Goal: Information Seeking & Learning: Learn about a topic

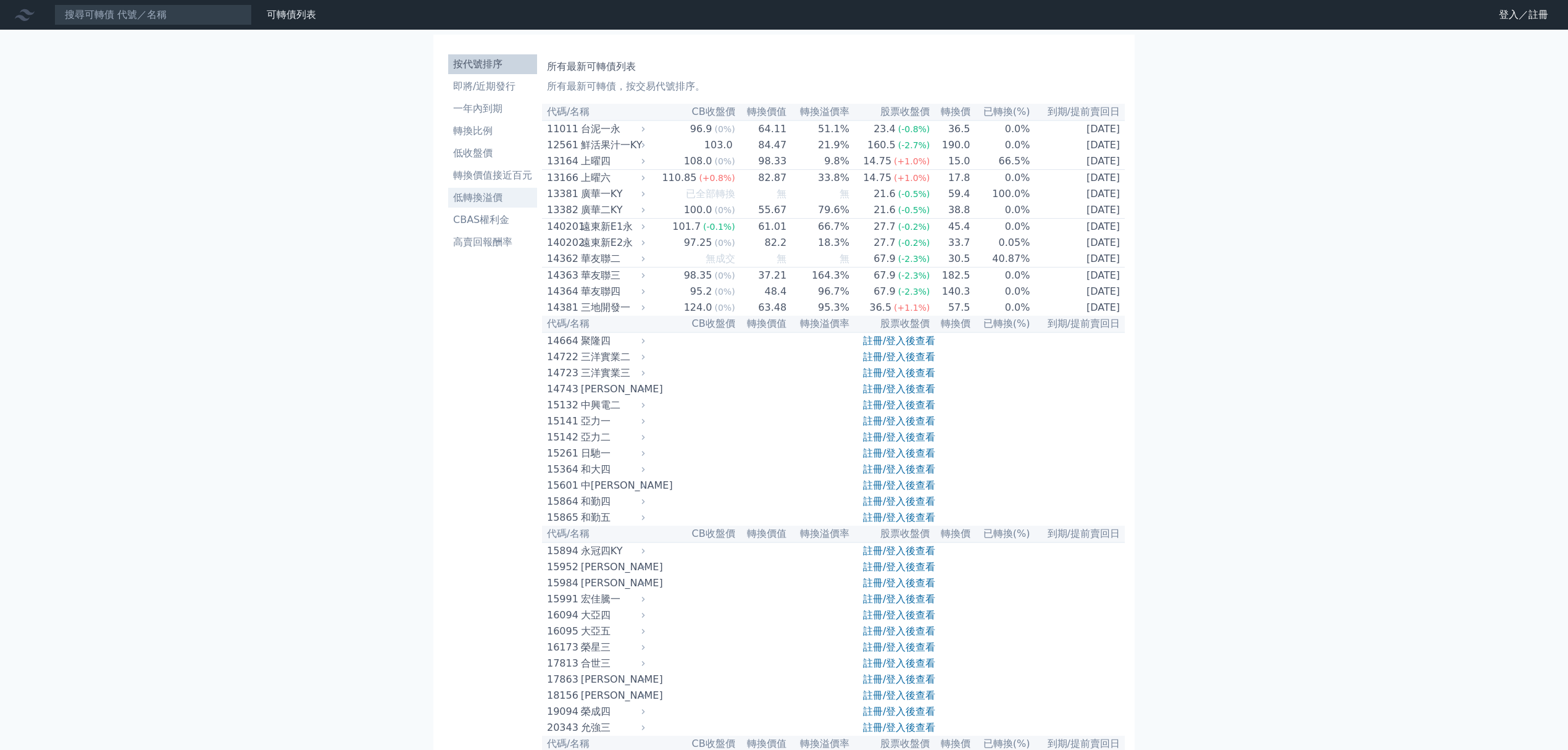
click at [501, 199] on li "低轉換溢價" at bounding box center [493, 198] width 89 height 15
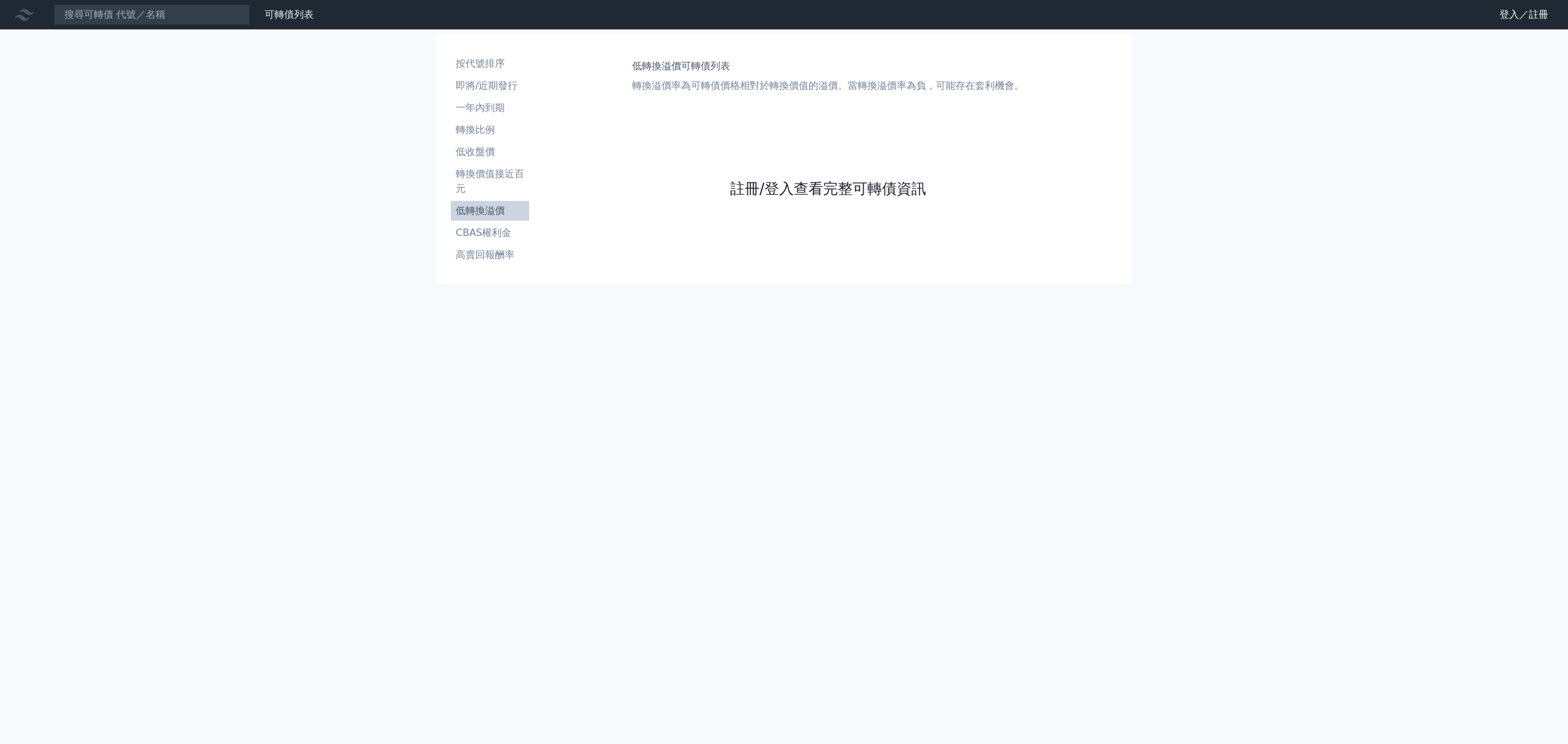
click at [843, 191] on link "註冊/登入查看完整可轉債資訊" at bounding box center [828, 189] width 196 height 20
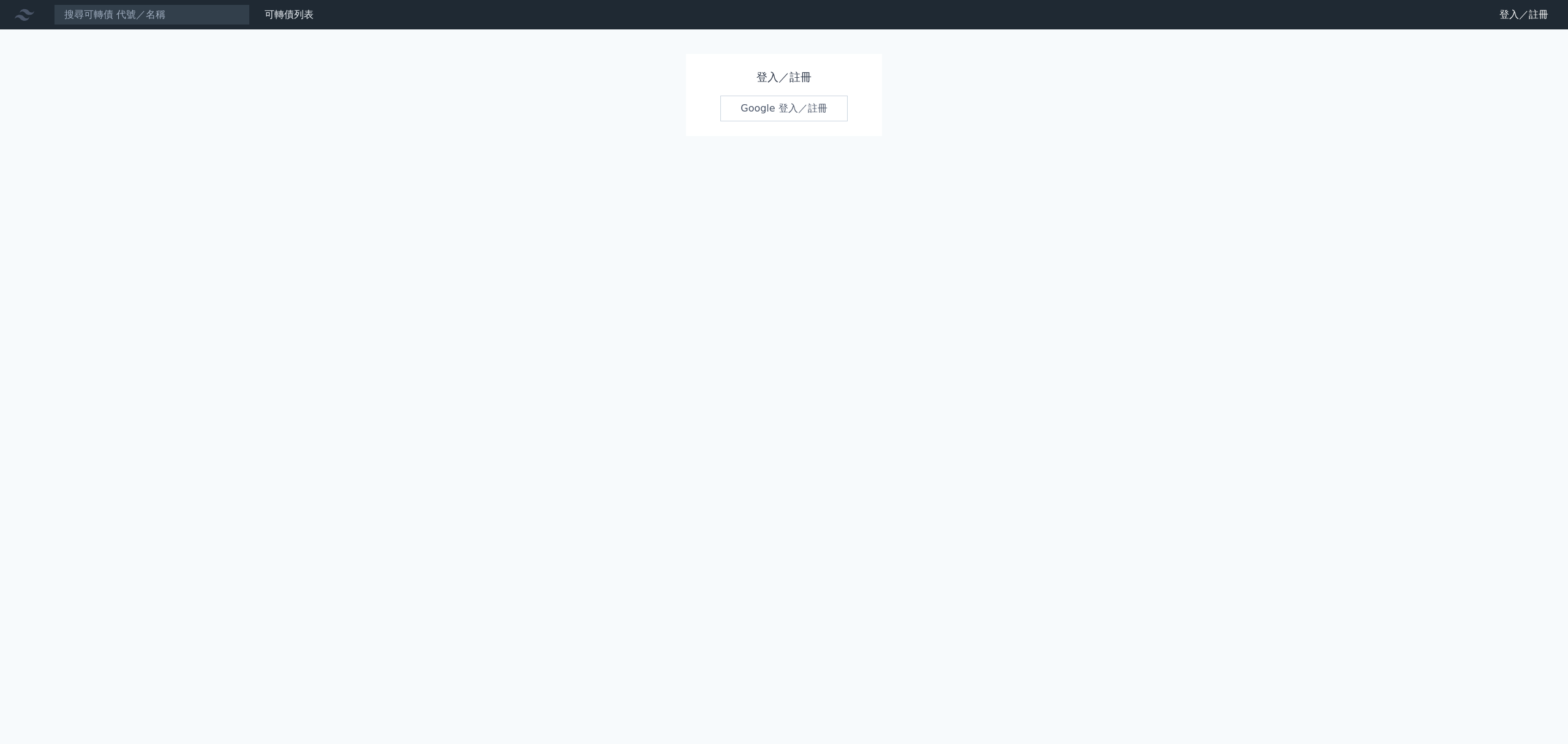
click at [785, 104] on link "Google 登入／註冊" at bounding box center [784, 109] width 127 height 26
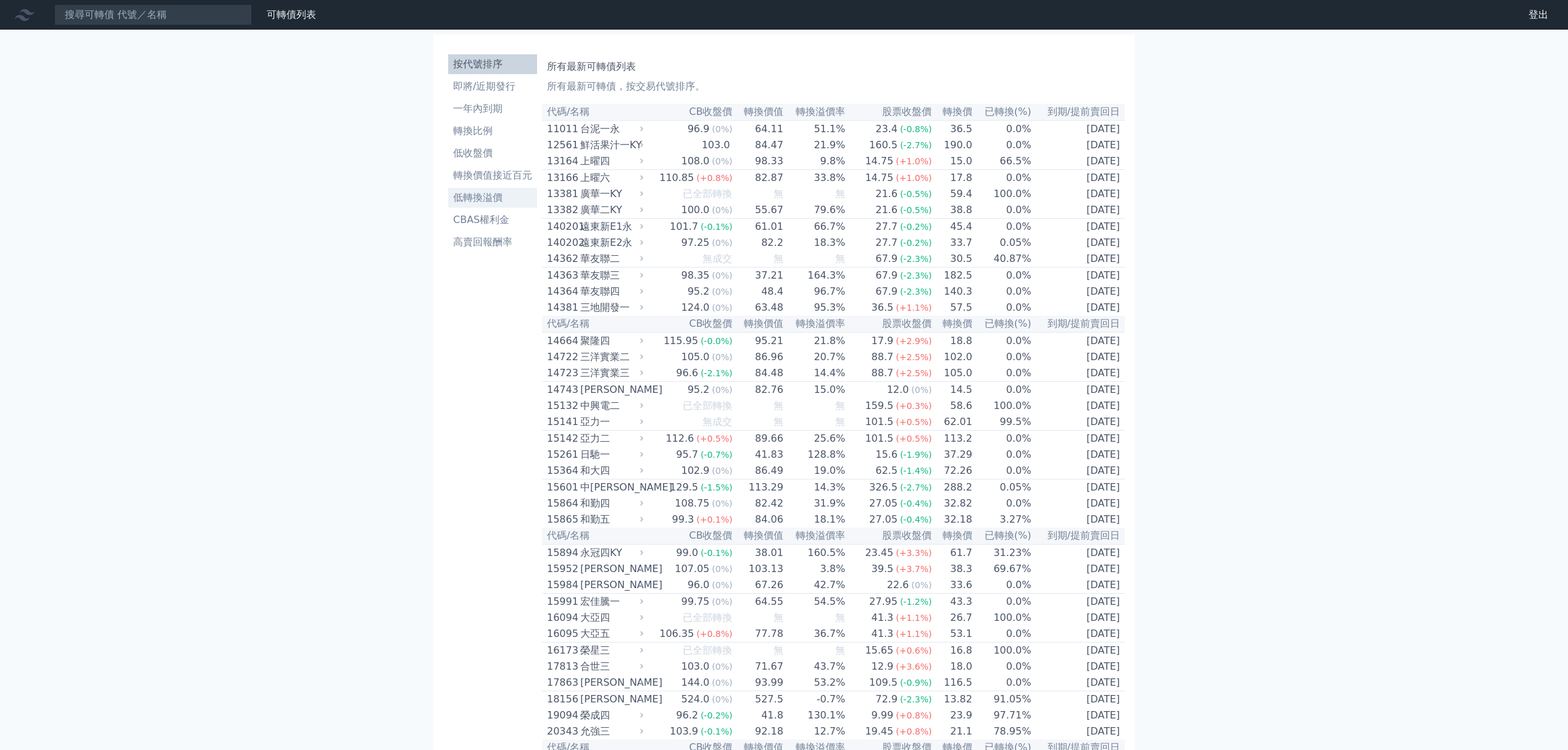
click at [480, 196] on li "低轉換溢價" at bounding box center [493, 198] width 89 height 15
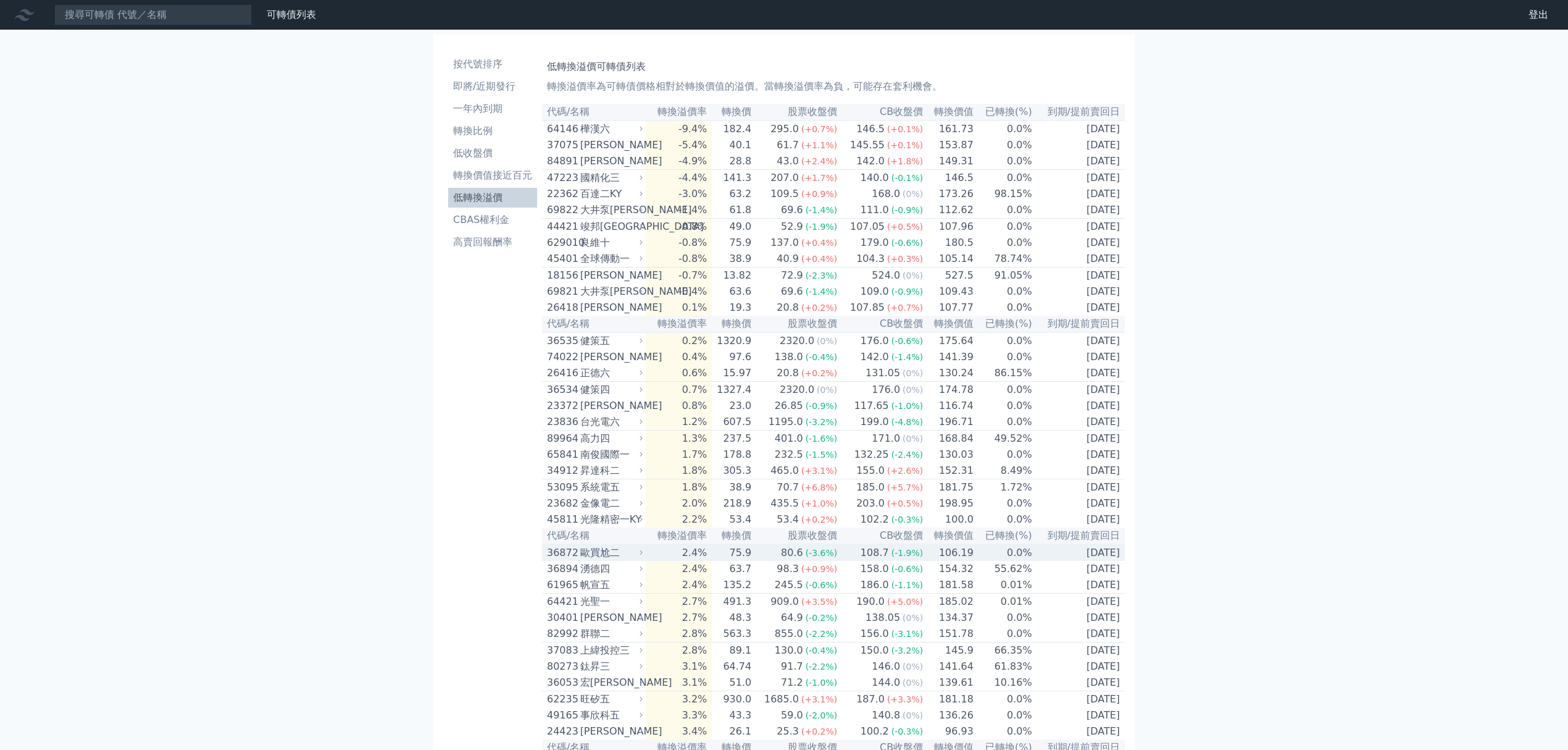
click at [930, 560] on td "106.19" at bounding box center [949, 552] width 51 height 17
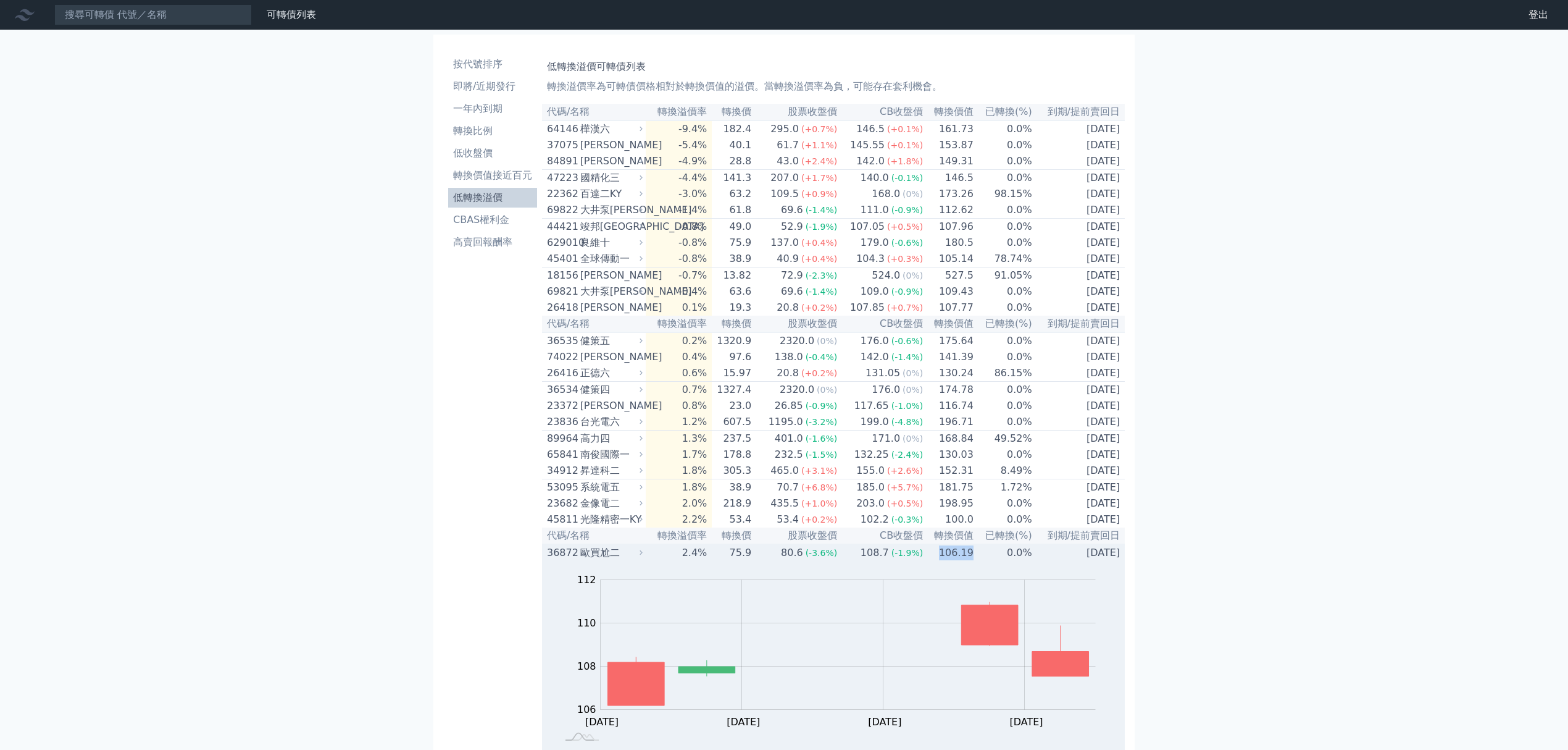
click at [930, 560] on td "106.19" at bounding box center [949, 552] width 51 height 17
